Goal: Answer question/provide support

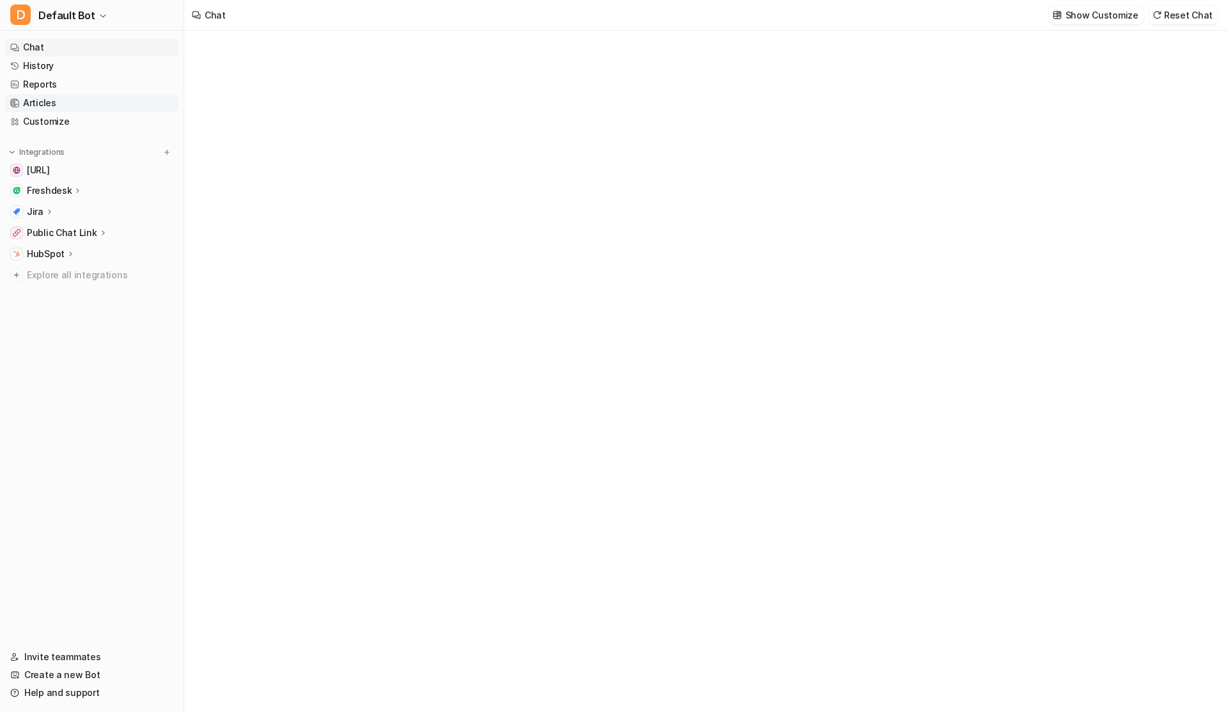
type textarea "**********"
click at [40, 66] on link "History" at bounding box center [91, 66] width 173 height 18
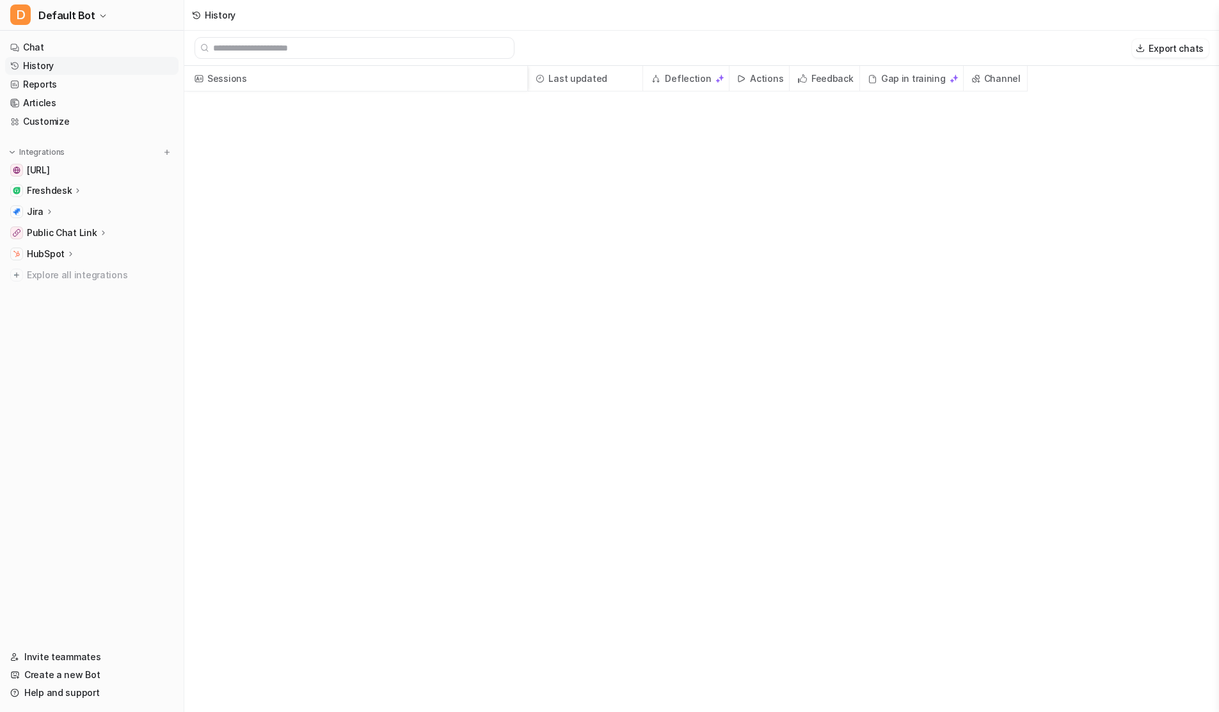
scroll to position [2528, 0]
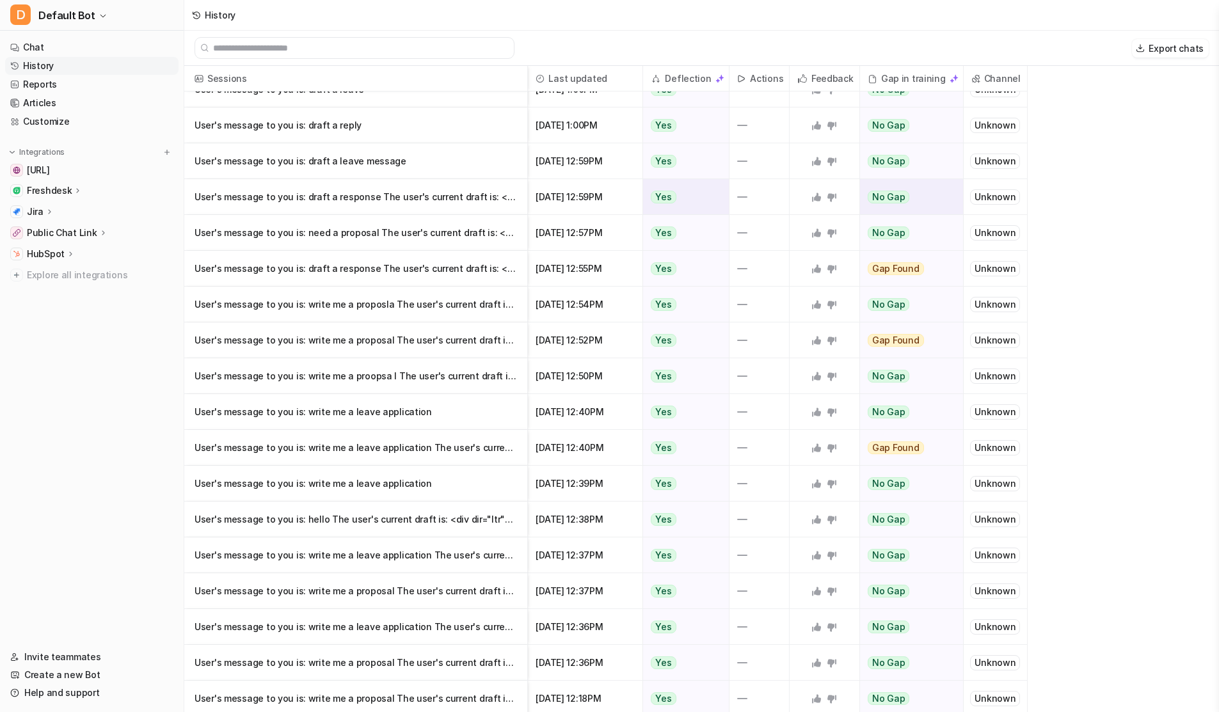
click at [340, 191] on p "User's message to you is: draft a response The user's current draft is: <div di" at bounding box center [356, 197] width 322 height 36
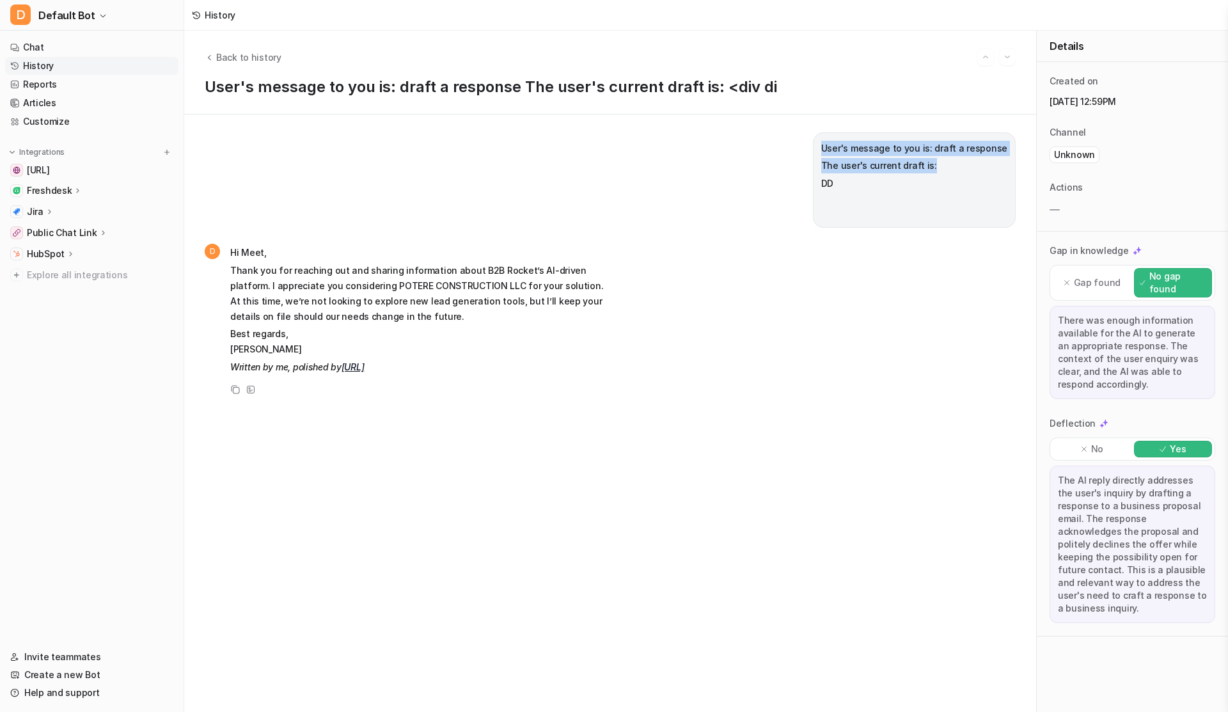
drag, startPoint x: 823, startPoint y: 148, endPoint x: 976, endPoint y: 208, distance: 164.1
click at [929, 198] on div "DD" at bounding box center [915, 191] width 186 height 31
click at [1067, 157] on p "Unknown" at bounding box center [1074, 154] width 41 height 13
click at [1051, 247] on p "Gap in knowledge" at bounding box center [1089, 250] width 79 height 13
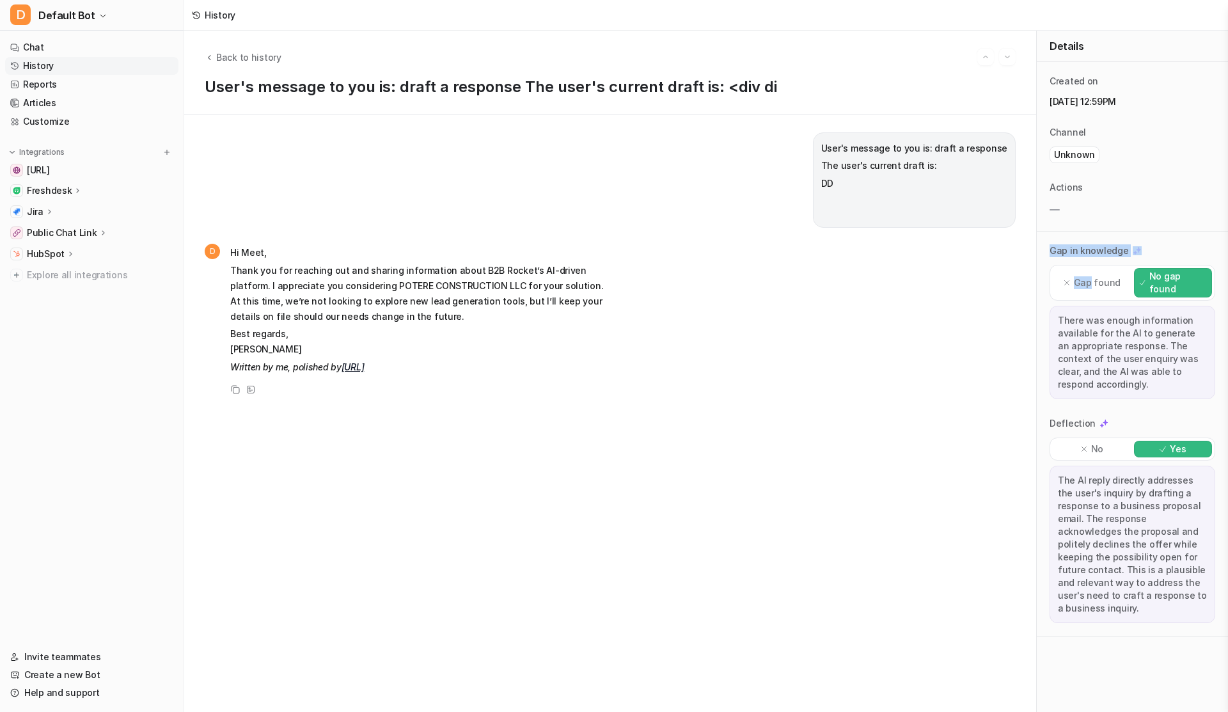
drag, startPoint x: 1051, startPoint y: 247, endPoint x: 1191, endPoint y: 245, distance: 139.5
click at [1191, 245] on div "Gap in knowledge" at bounding box center [1133, 250] width 166 height 13
click at [1086, 335] on div "There was enough information available for the AI to generate an appropriate re…" at bounding box center [1133, 352] width 166 height 93
click at [1069, 278] on icon at bounding box center [1067, 282] width 9 height 9
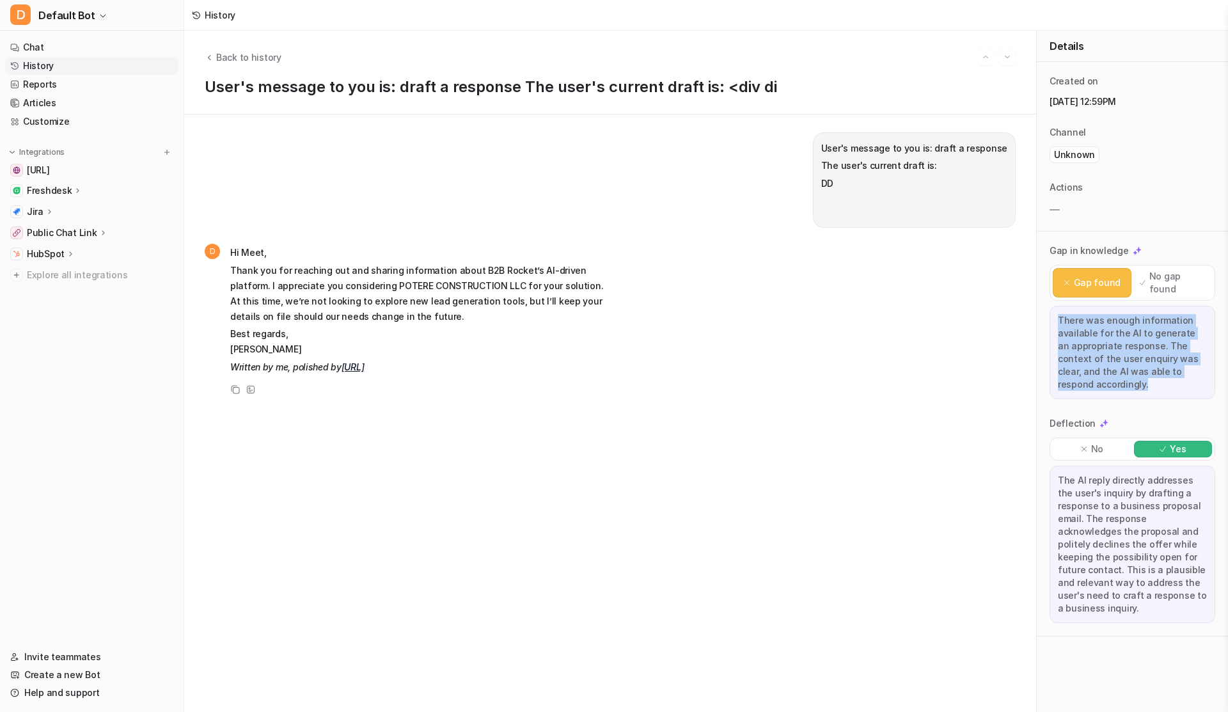
drag, startPoint x: 1059, startPoint y: 309, endPoint x: 1152, endPoint y: 365, distance: 109.1
click at [1152, 365] on div "There was enough information available for the AI to generate an appropriate re…" at bounding box center [1133, 352] width 166 height 93
click at [212, 53] on icon "Back to history" at bounding box center [209, 57] width 9 height 10
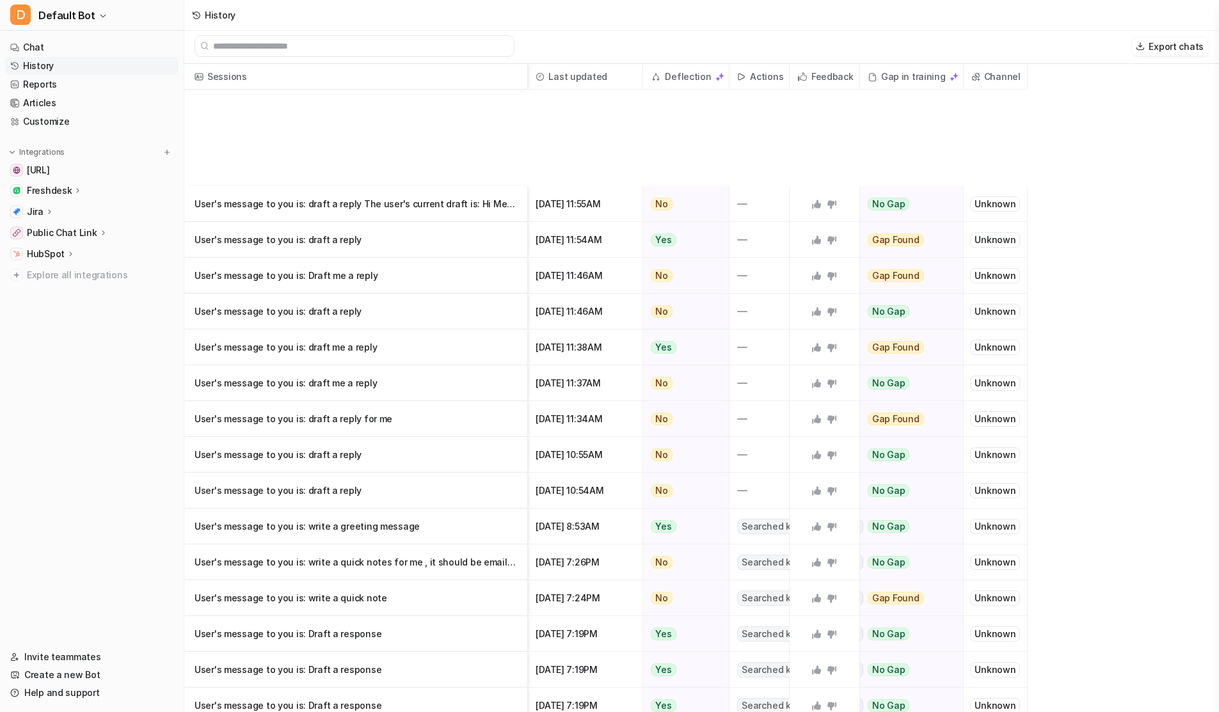
scroll to position [8586, 0]
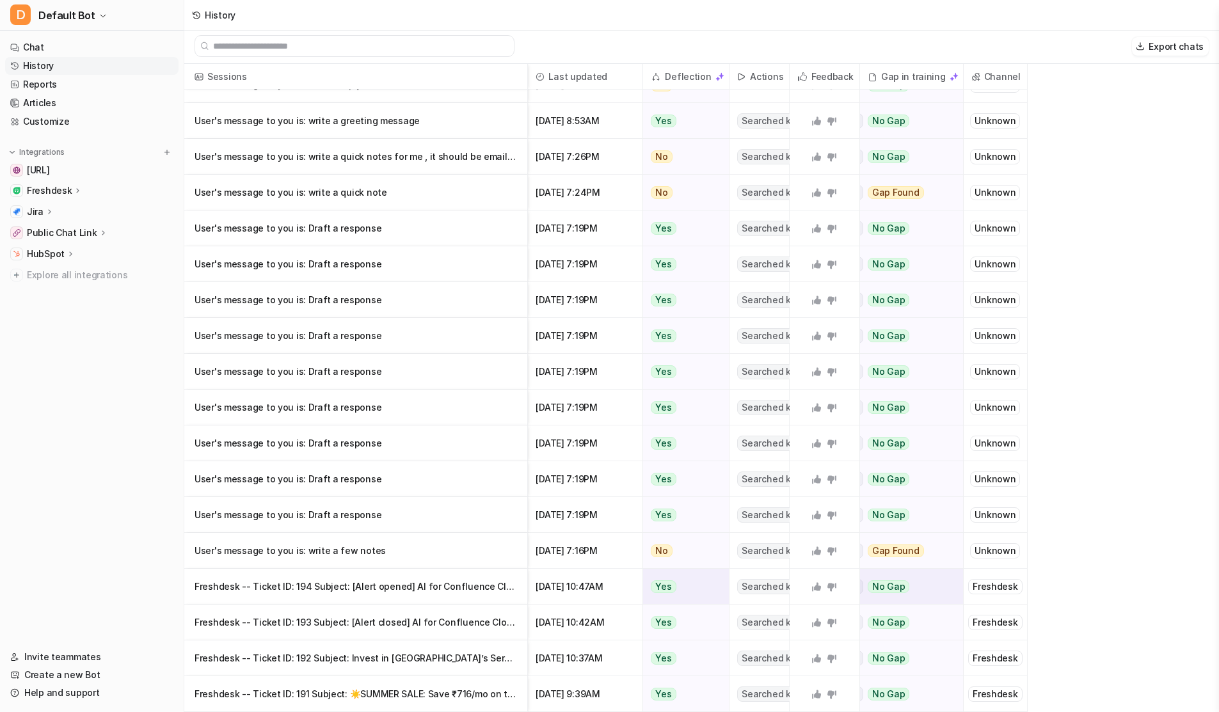
click at [297, 585] on p "Freshdesk -- Ticket ID: 194 Subject: [Alert opened] AI for Confluence Cloud - Ch" at bounding box center [356, 587] width 322 height 36
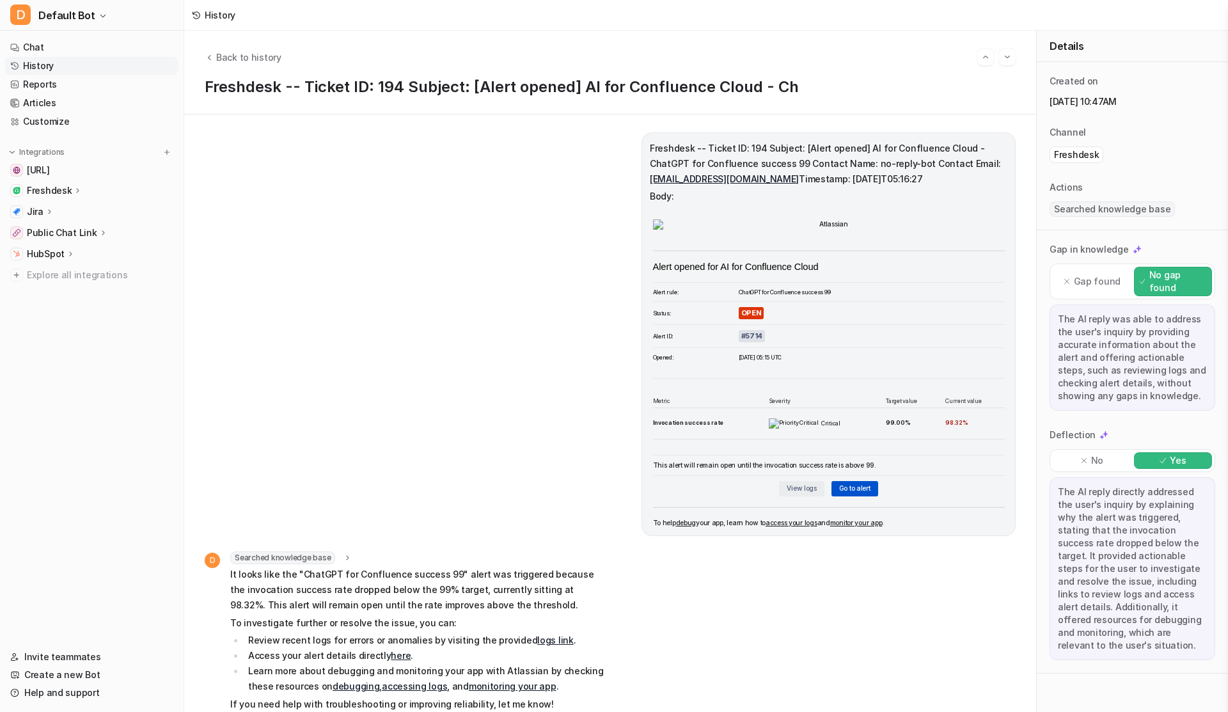
click at [1061, 154] on p "Freshdesk" at bounding box center [1076, 154] width 45 height 13
